Goal: Communication & Community: Answer question/provide support

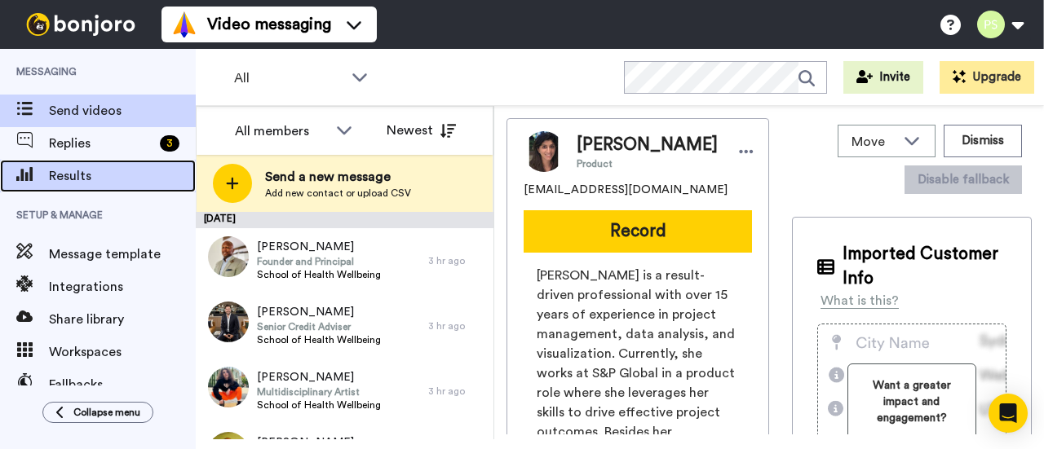
click at [99, 170] on span "Results" at bounding box center [122, 176] width 147 height 20
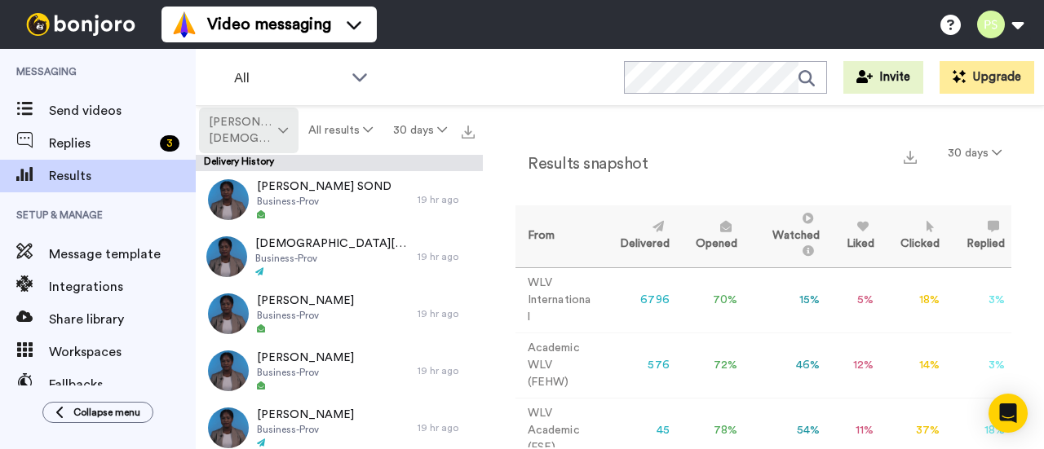
click at [244, 139] on span "[PERSON_NAME][DEMOGRAPHIC_DATA]" at bounding box center [242, 130] width 66 height 33
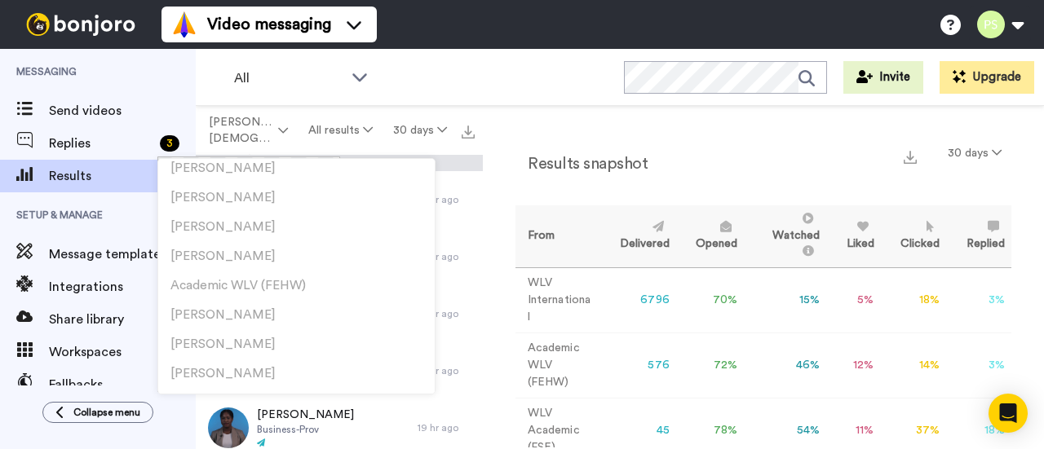
scroll to position [587, 0]
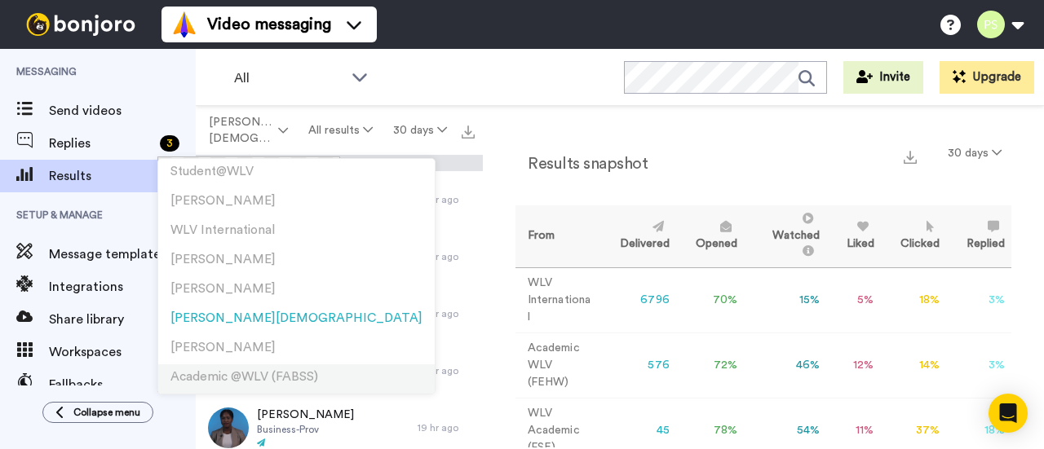
click at [295, 377] on span "Academic @WLV (FABSS)" at bounding box center [244, 377] width 148 height 12
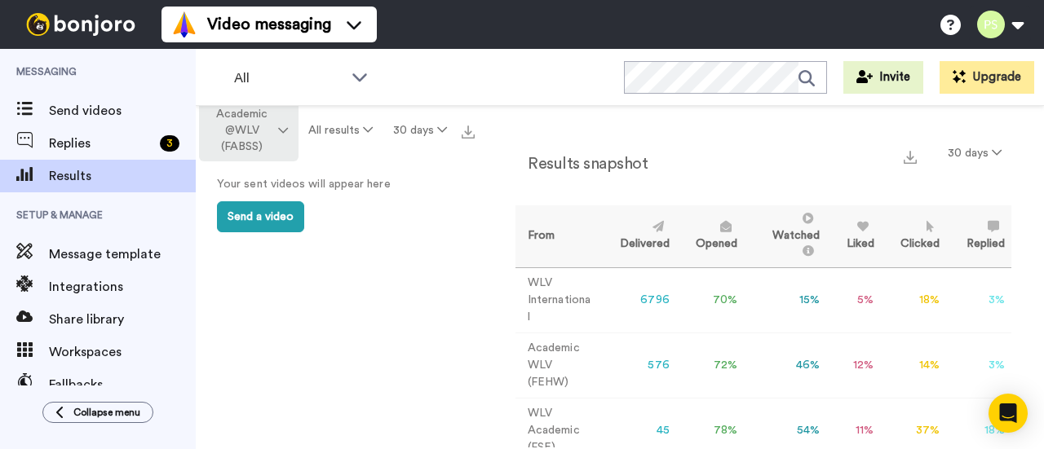
click at [268, 135] on span "Academic @WLV (FABSS)" at bounding box center [242, 130] width 66 height 49
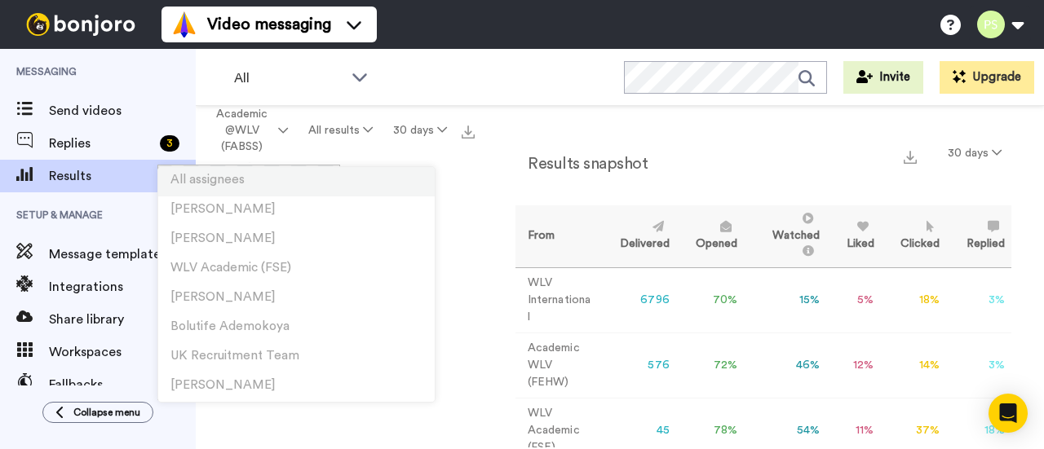
click at [280, 184] on li "All assignees" at bounding box center [296, 181] width 276 height 29
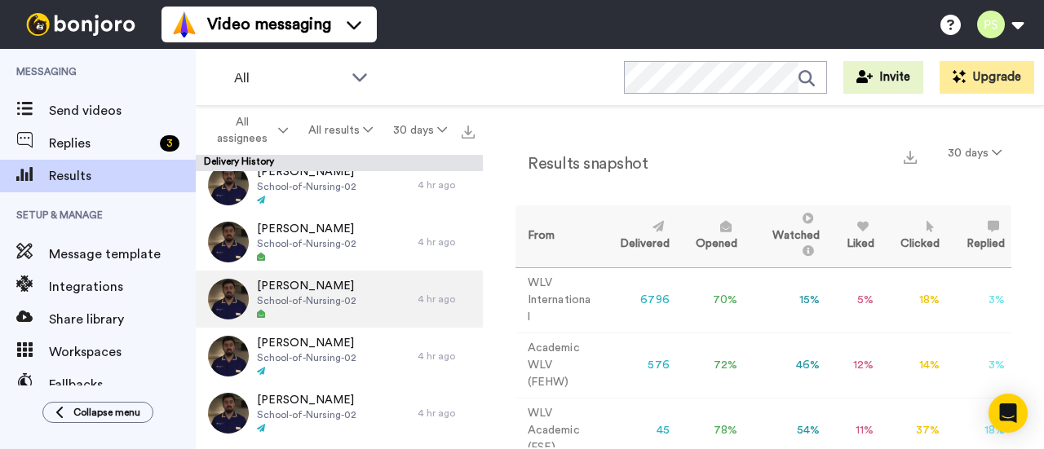
scroll to position [3797, 0]
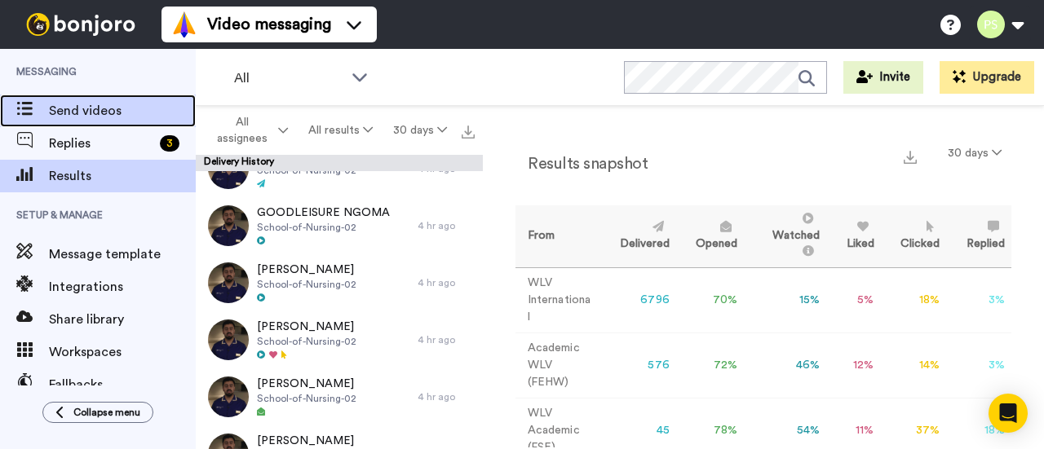
click at [75, 103] on span "Send videos" at bounding box center [122, 111] width 147 height 20
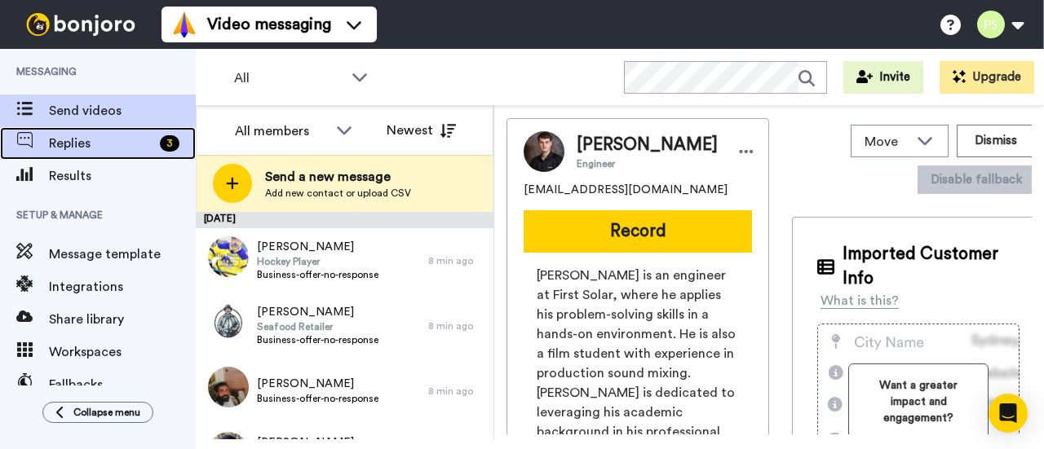
click at [97, 135] on span "Replies" at bounding box center [101, 144] width 104 height 20
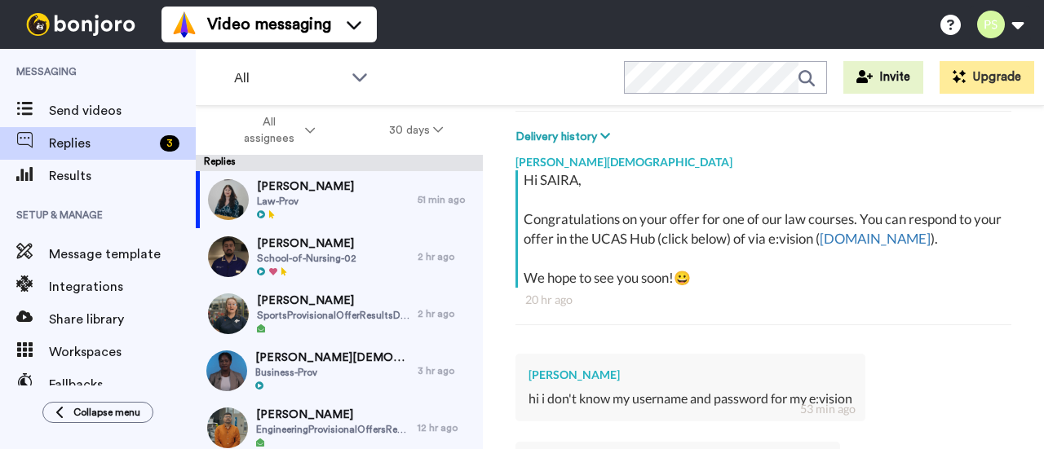
type textarea "x"
